Goal: Task Accomplishment & Management: Use online tool/utility

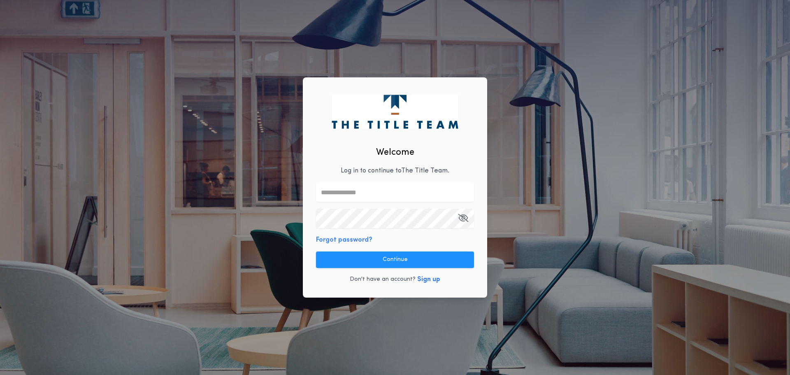
click at [350, 194] on input "text" at bounding box center [395, 192] width 158 height 20
type input "**********"
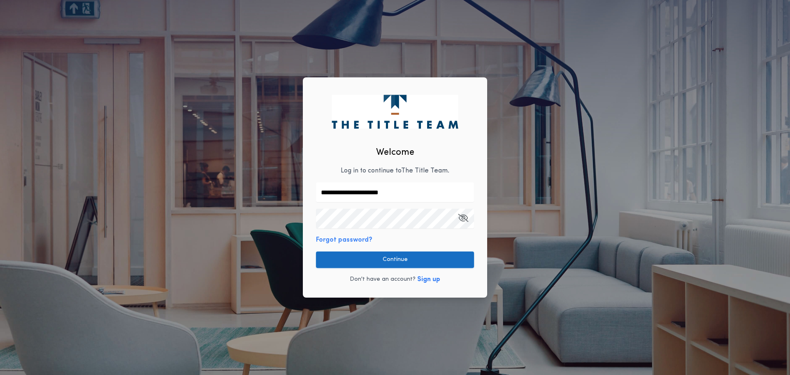
click at [450, 262] on button "Continue" at bounding box center [395, 259] width 158 height 16
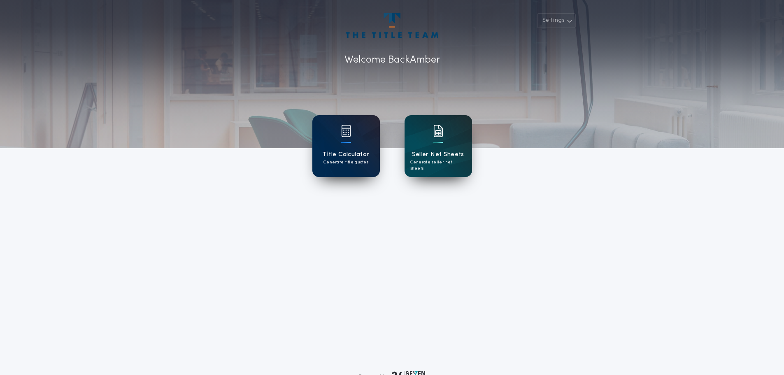
click at [346, 144] on div at bounding box center [346, 136] width 10 height 23
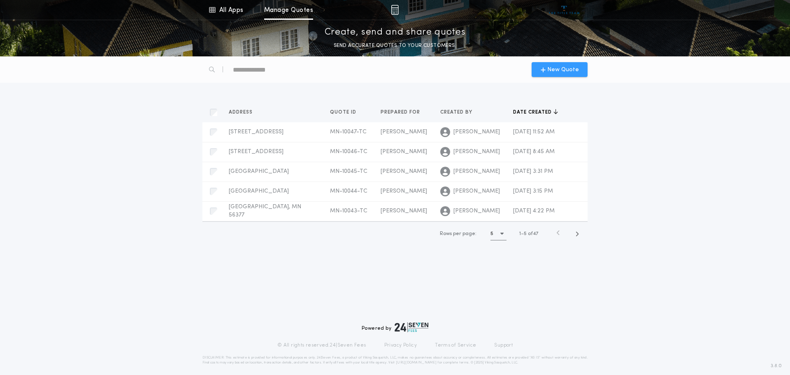
click at [565, 71] on span "New Quote" at bounding box center [563, 69] width 32 height 9
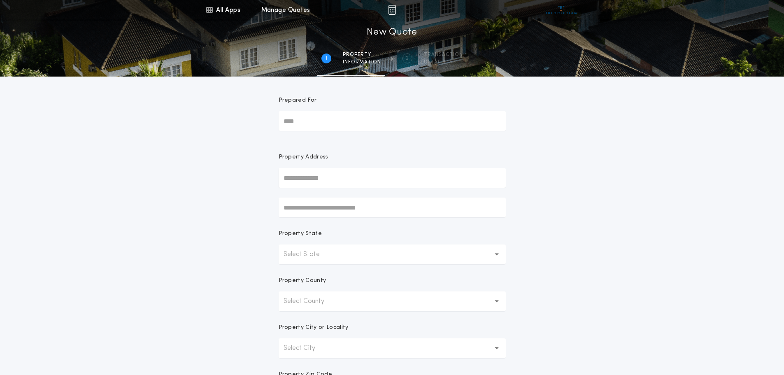
click at [307, 123] on input "Prepared For" at bounding box center [391, 121] width 227 height 20
type input "**********"
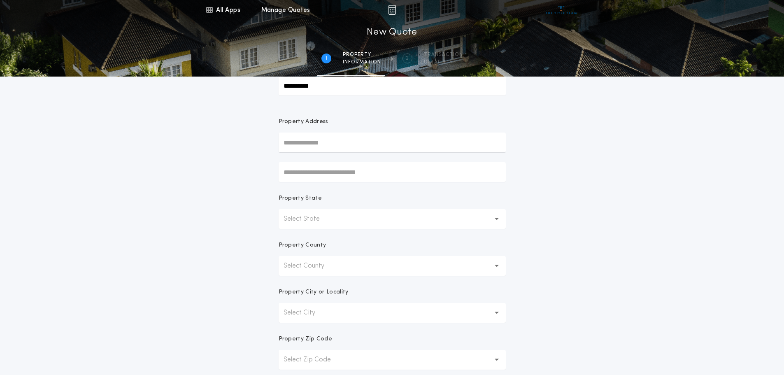
scroll to position [82, 0]
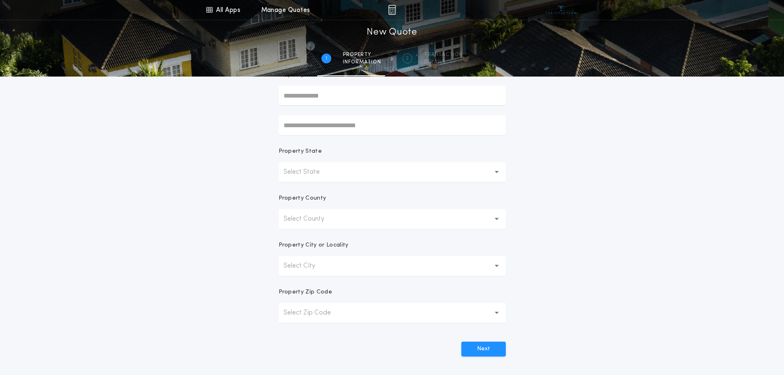
click at [299, 174] on p "Select State" at bounding box center [307, 172] width 49 height 10
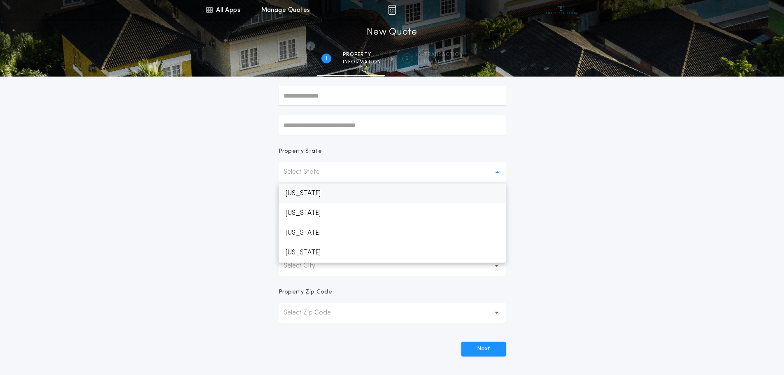
click at [300, 195] on p "[US_STATE]" at bounding box center [391, 193] width 227 height 20
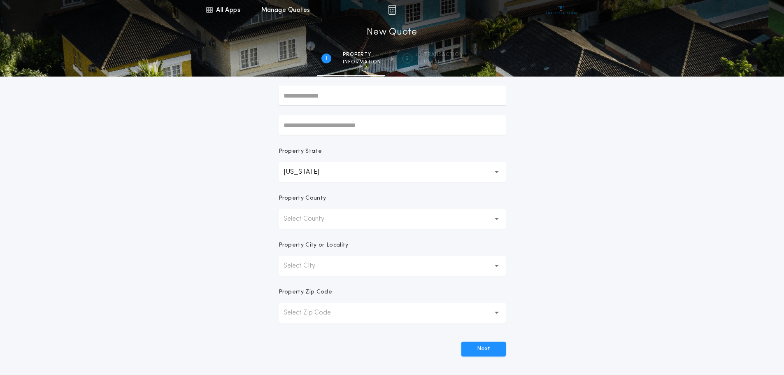
click at [313, 218] on p "Select County" at bounding box center [310, 219] width 54 height 10
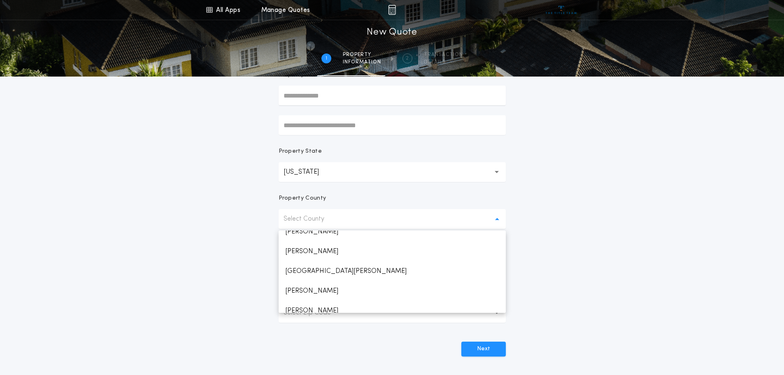
scroll to position [1398, 0]
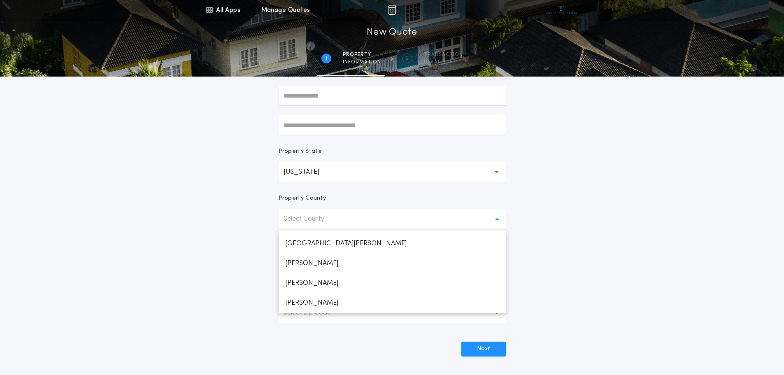
click at [320, 263] on p "[PERSON_NAME]" at bounding box center [391, 263] width 227 height 20
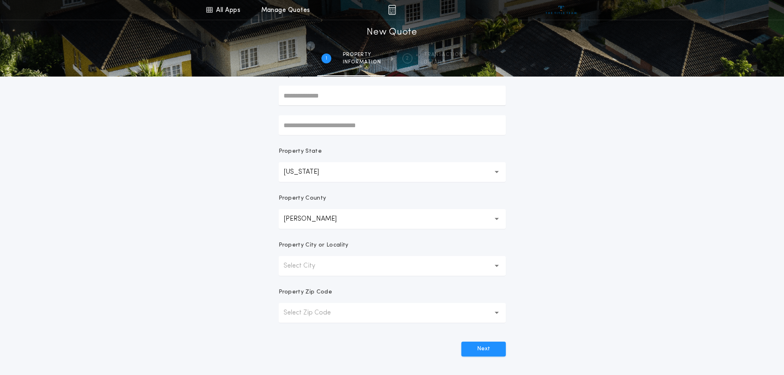
click at [325, 268] on p "Select City" at bounding box center [305, 266] width 45 height 10
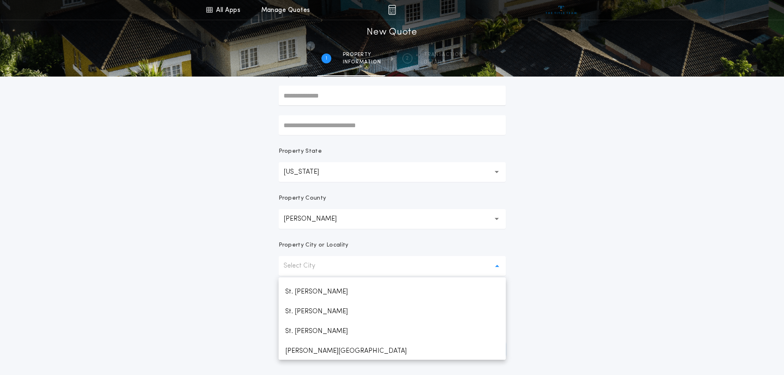
scroll to position [747, 0]
click at [325, 345] on p "[PERSON_NAME][GEOGRAPHIC_DATA]" at bounding box center [391, 350] width 227 height 20
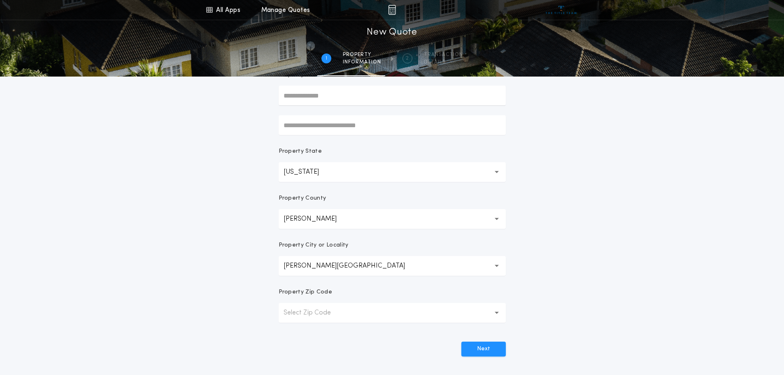
click at [309, 315] on p "Select Zip Code" at bounding box center [313, 313] width 60 height 10
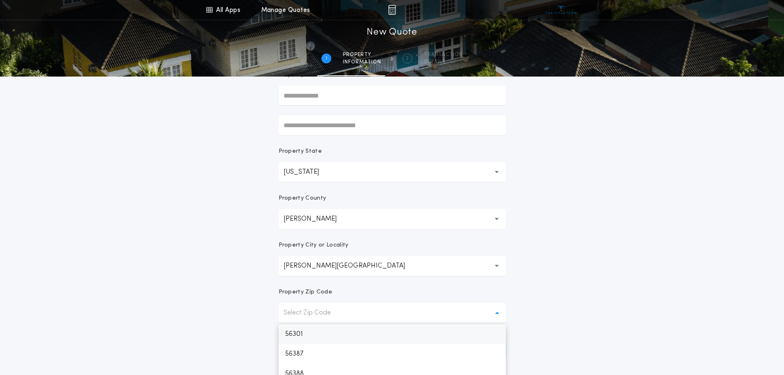
click at [305, 335] on p "56301" at bounding box center [391, 334] width 227 height 20
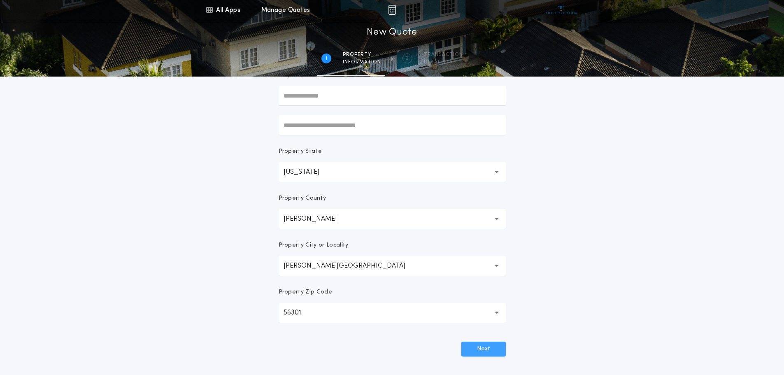
click at [498, 346] on button "Next" at bounding box center [483, 348] width 44 height 15
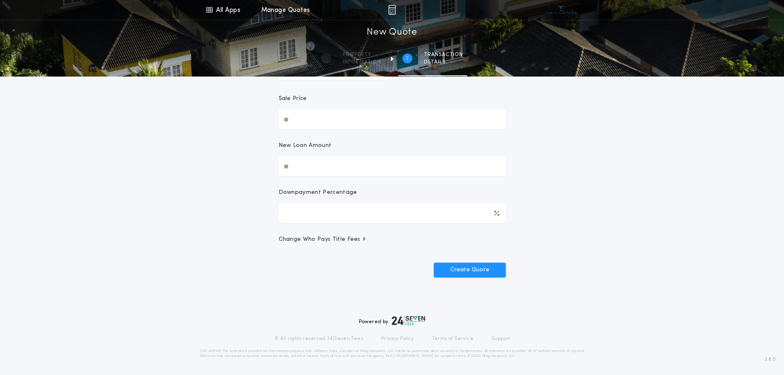
scroll to position [79, 0]
drag, startPoint x: 306, startPoint y: 118, endPoint x: 255, endPoint y: 122, distance: 51.5
click at [256, 122] on div "All Apps Title Calculator Seller Net Sheets Menu All Apps Manage Quotes 2 /2 Ne…" at bounding box center [392, 114] width 784 height 387
type input "********"
click at [476, 268] on button "Create Quote" at bounding box center [470, 269] width 72 height 15
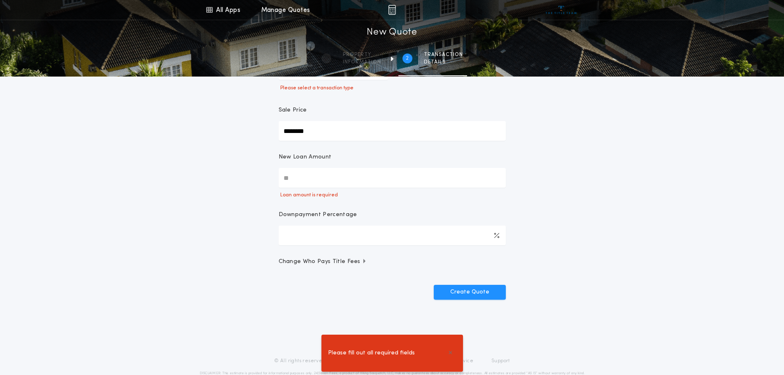
drag, startPoint x: 263, startPoint y: 181, endPoint x: 237, endPoint y: 181, distance: 25.9
click at [242, 183] on div "All Apps Title Calculator Seller Net Sheets Menu All Apps Manage Quotes 2 /2 Ne…" at bounding box center [392, 126] width 784 height 410
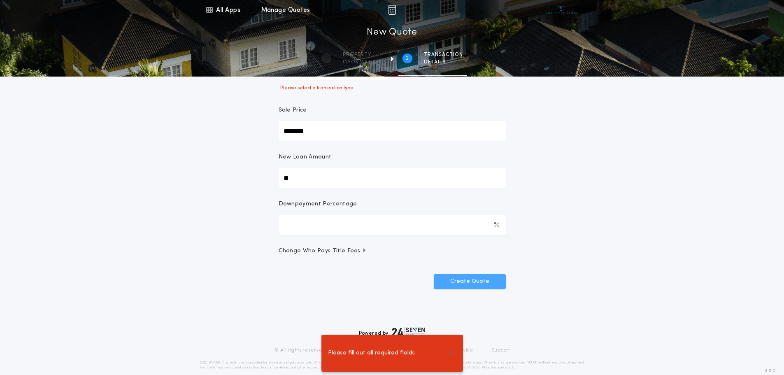
type input "**"
type input "*****"
click at [463, 282] on button "Create Quote" at bounding box center [470, 281] width 72 height 15
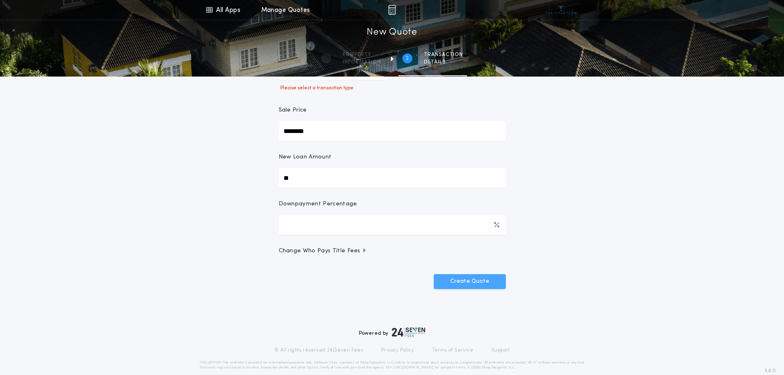
click at [463, 282] on button "Create Quote" at bounding box center [470, 281] width 72 height 15
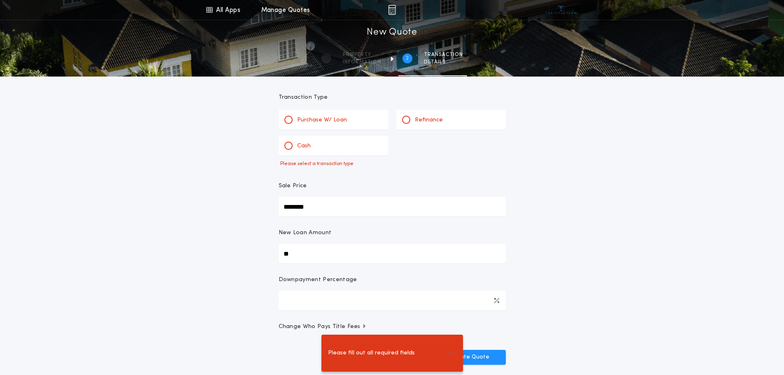
scroll to position [0, 0]
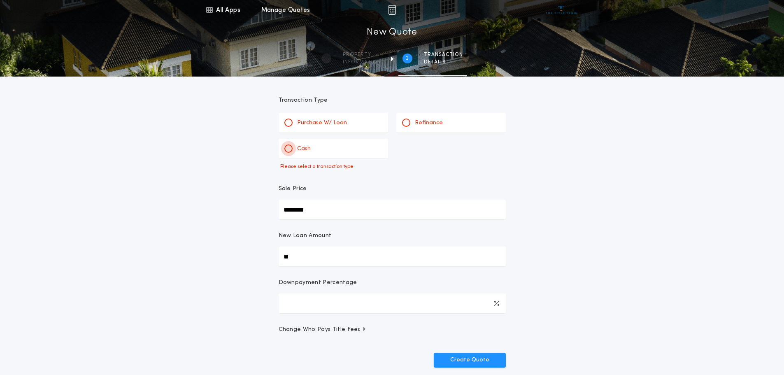
click at [289, 150] on div at bounding box center [288, 148] width 4 height 4
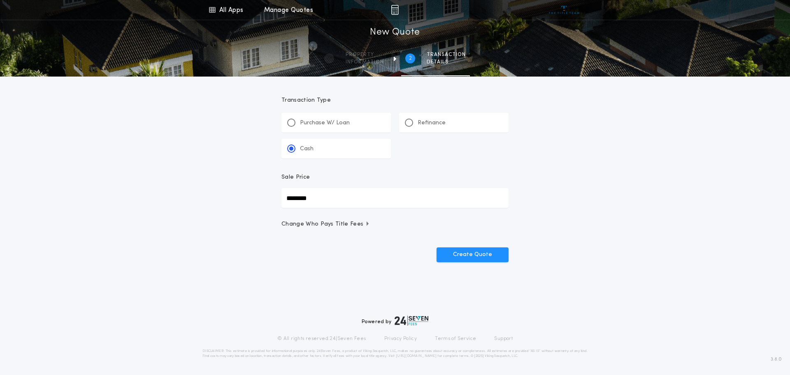
click at [469, 276] on div "Transaction Type **** Purchase W/ Loan Refinance Cash Sale Price ******** Chang…" at bounding box center [394, 185] width 247 height 217
click at [472, 255] on button "Create Quote" at bounding box center [472, 254] width 72 height 15
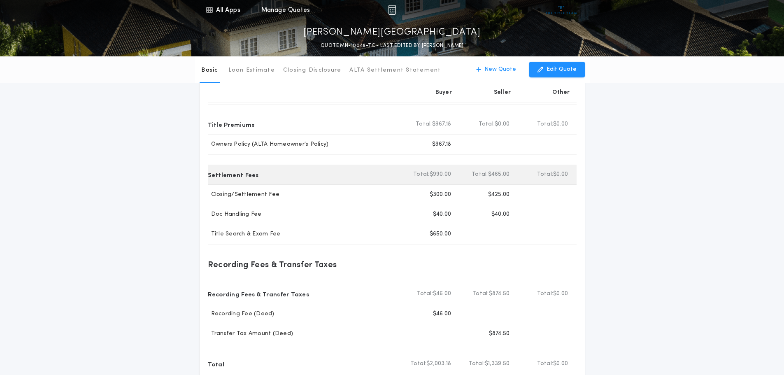
scroll to position [41, 0]
